Goal: Find specific page/section: Find specific page/section

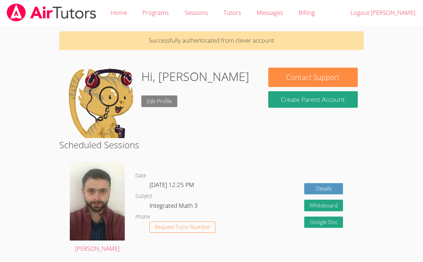
click at [161, 100] on link "Edit Profile" at bounding box center [159, 102] width 36 height 12
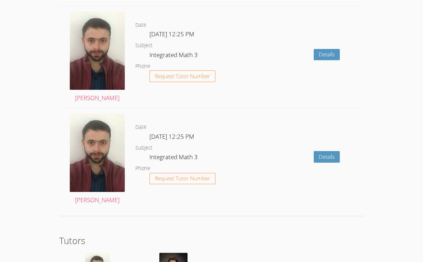
scroll to position [976, 0]
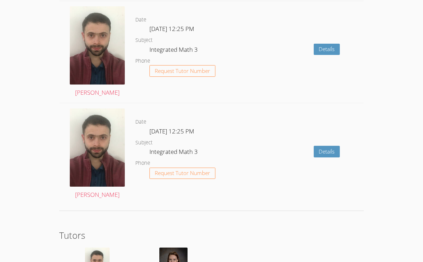
click at [340, 156] on div "Details" at bounding box center [303, 154] width 122 height 102
click at [335, 151] on link "Details" at bounding box center [327, 152] width 26 height 12
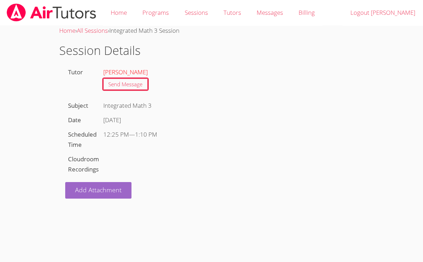
click at [132, 73] on link "[PERSON_NAME]" at bounding box center [125, 72] width 44 height 8
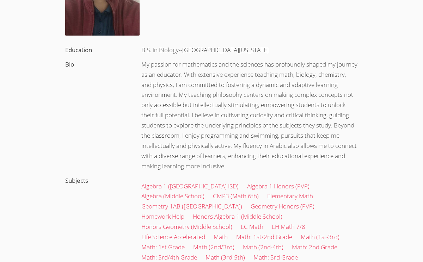
scroll to position [122, 0]
